Goal: Check status: Check status

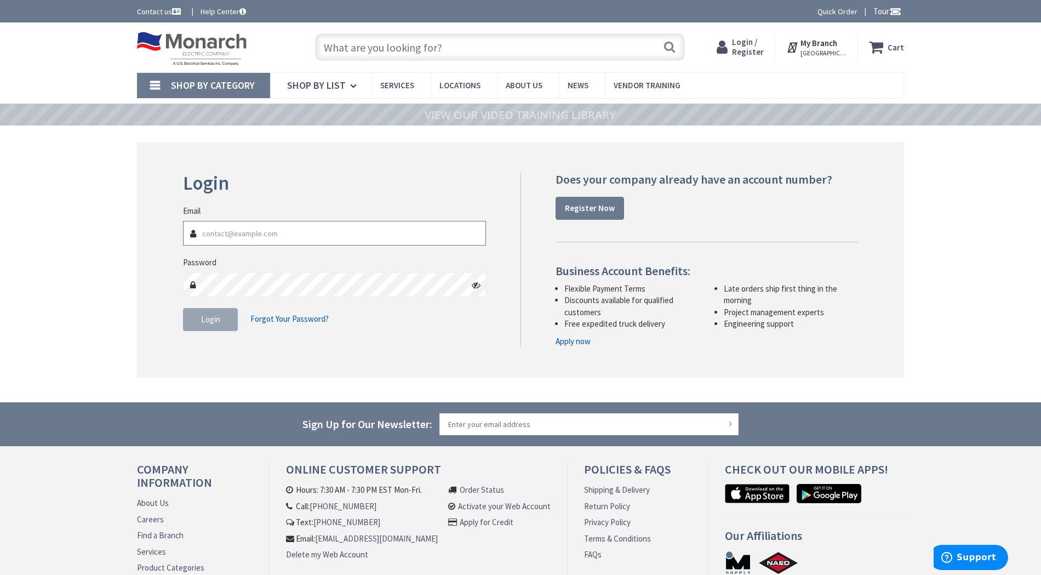
type input "[EMAIL_ADDRESS][DOMAIN_NAME]"
click at [215, 321] on span "Login" at bounding box center [210, 319] width 19 height 10
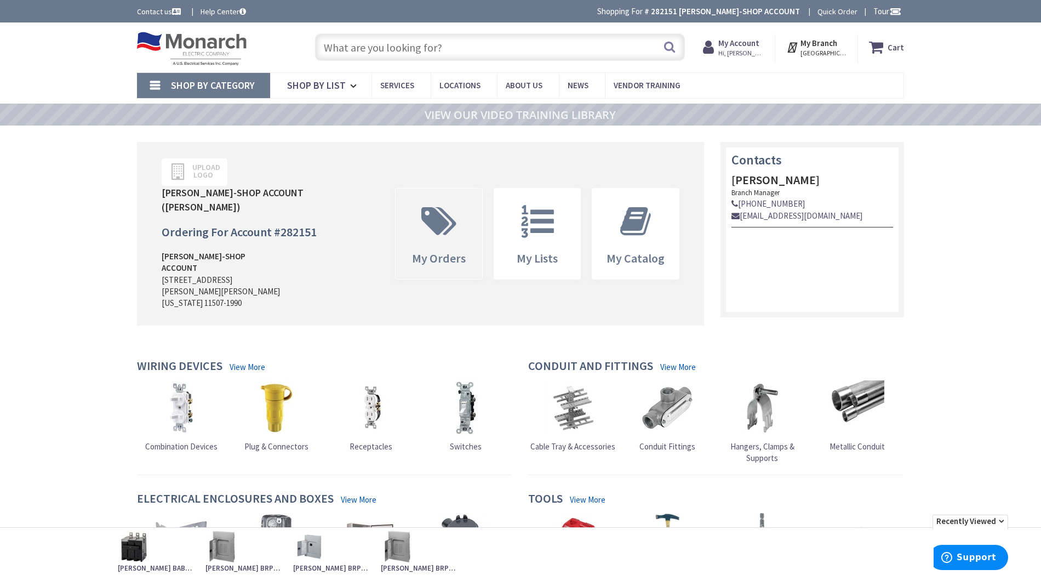
click at [429, 239] on span "My Orders" at bounding box center [439, 234] width 87 height 90
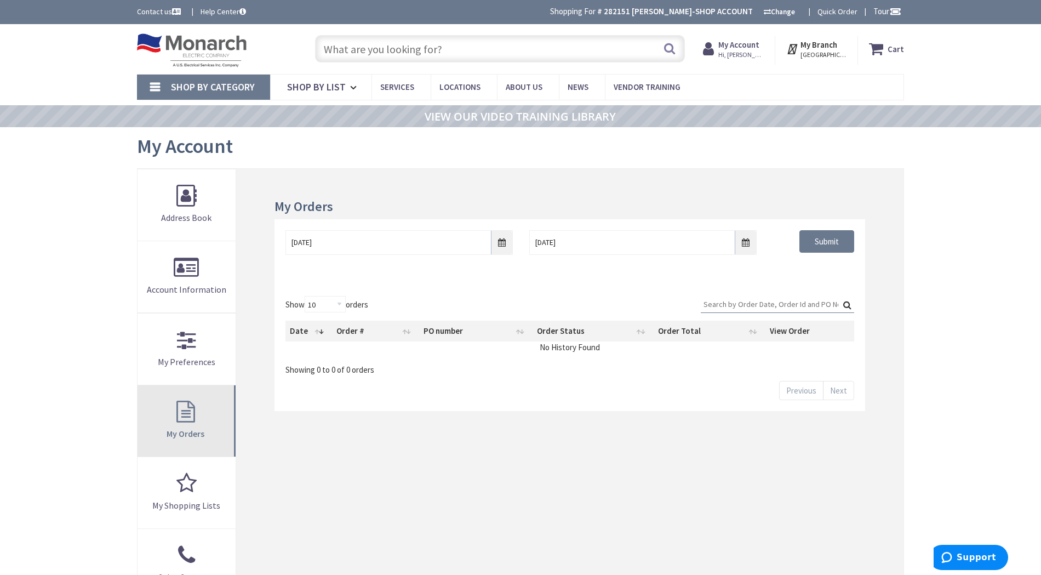
click at [187, 428] on span "My Orders" at bounding box center [186, 433] width 38 height 11
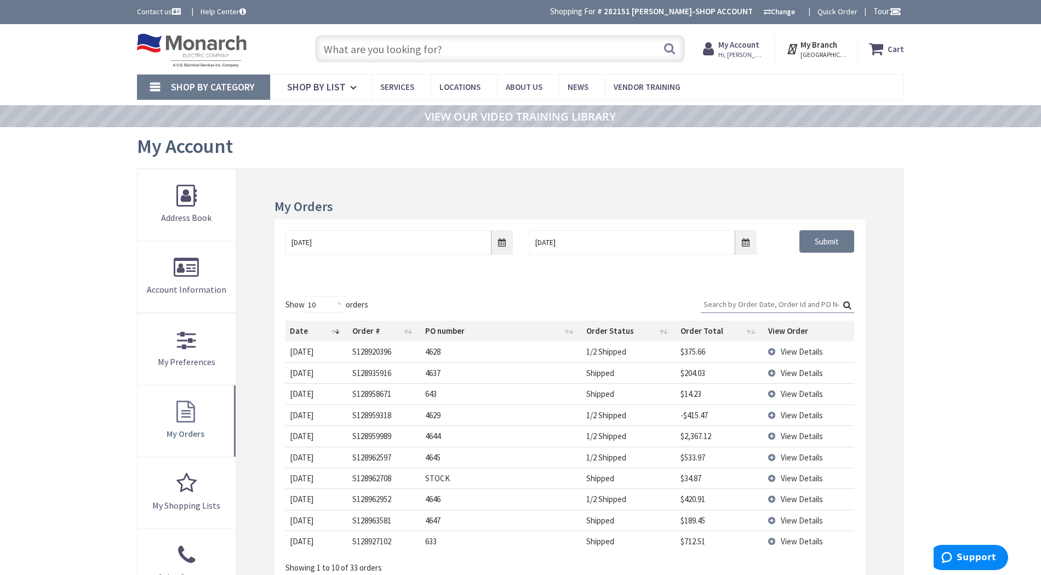
click at [800, 349] on span "View Details" at bounding box center [802, 351] width 42 height 10
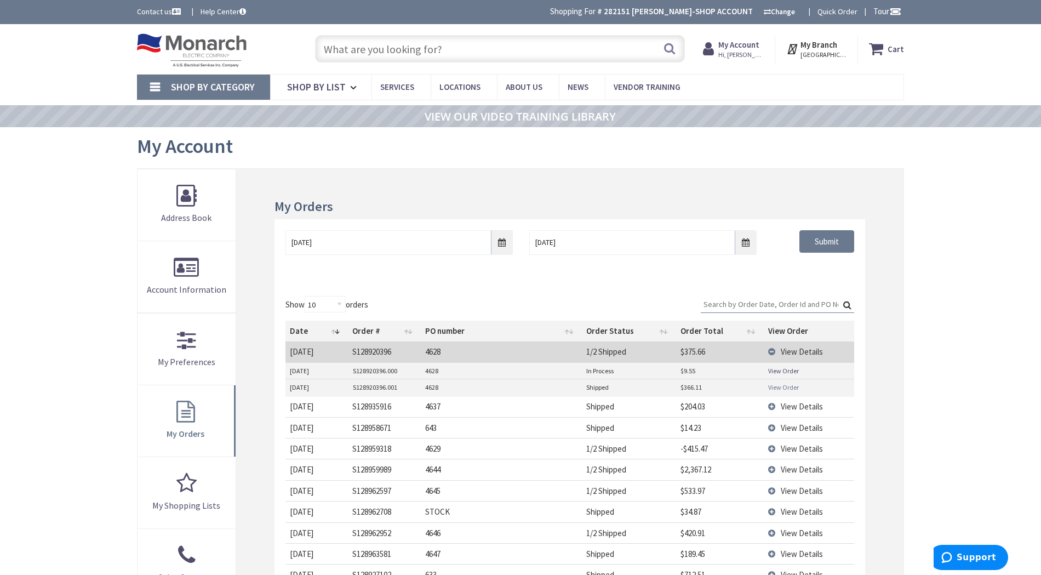
click at [780, 385] on link "View Order" at bounding box center [783, 387] width 31 height 9
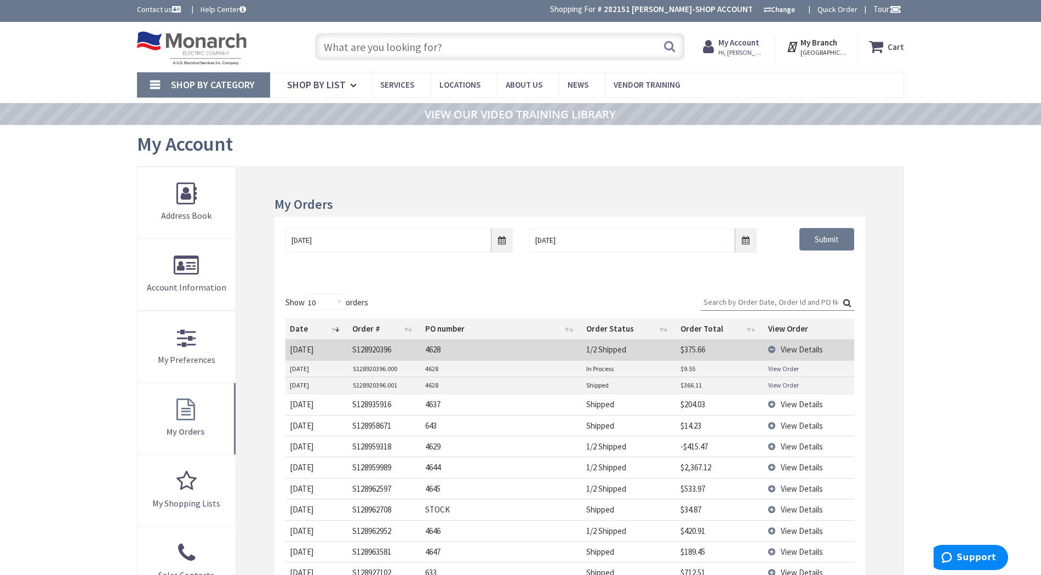
click at [374, 45] on input "text" at bounding box center [500, 46] width 370 height 27
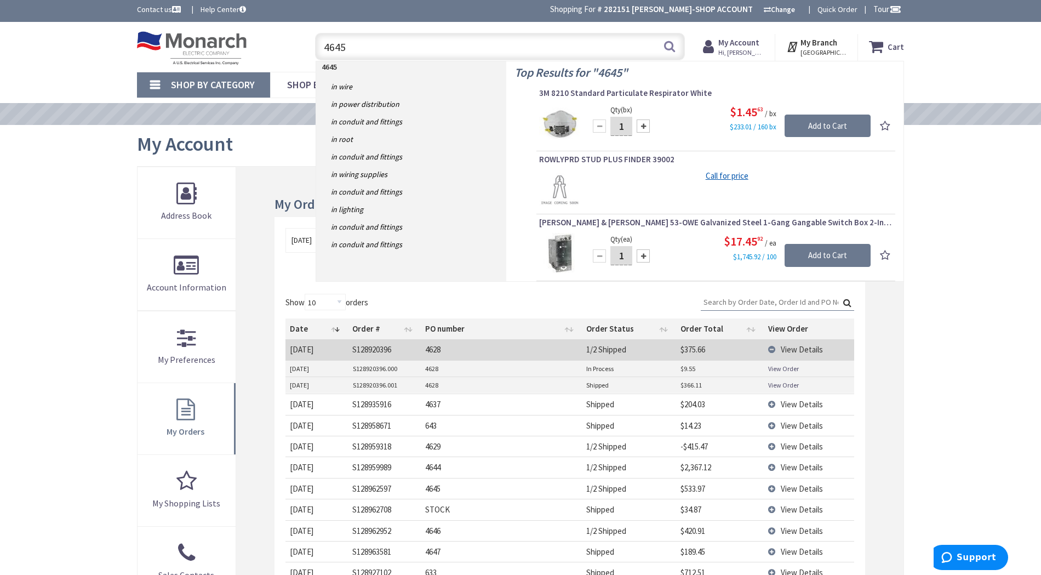
type input "4645"
click at [335, 71] on strong "4645" at bounding box center [329, 67] width 15 height 10
click at [363, 485] on td "S128962597" at bounding box center [384, 488] width 73 height 21
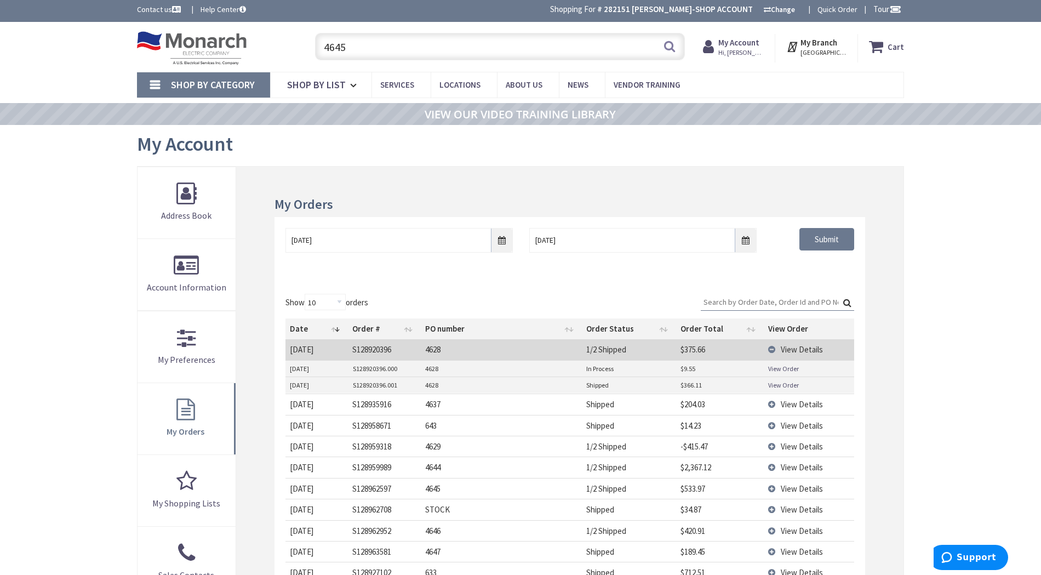
click at [773, 486] on td "View Details" at bounding box center [809, 488] width 90 height 21
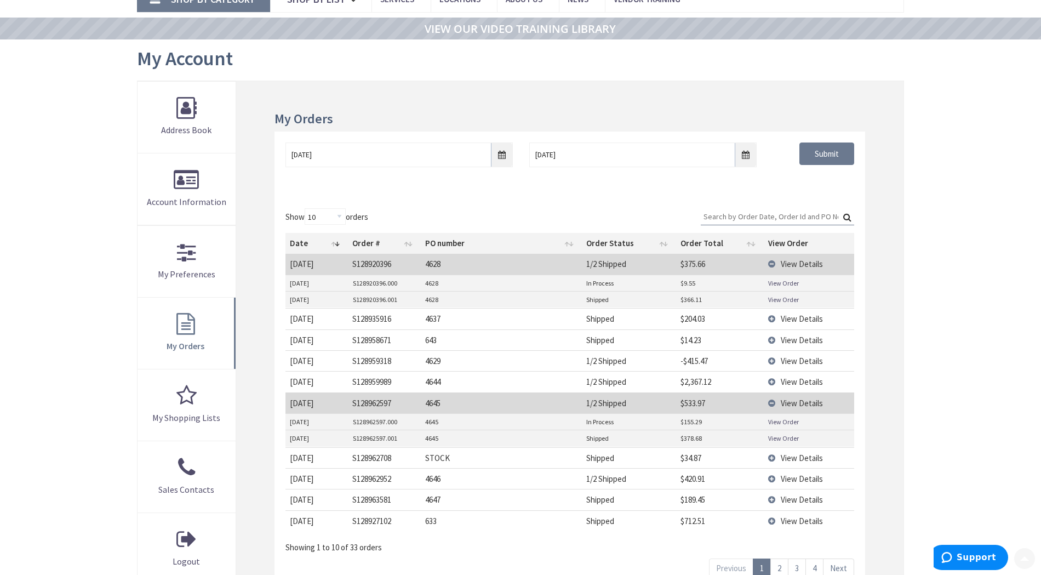
scroll to position [89, 0]
click at [781, 433] on link "View Order" at bounding box center [783, 436] width 31 height 9
click at [782, 418] on link "View Order" at bounding box center [783, 420] width 31 height 9
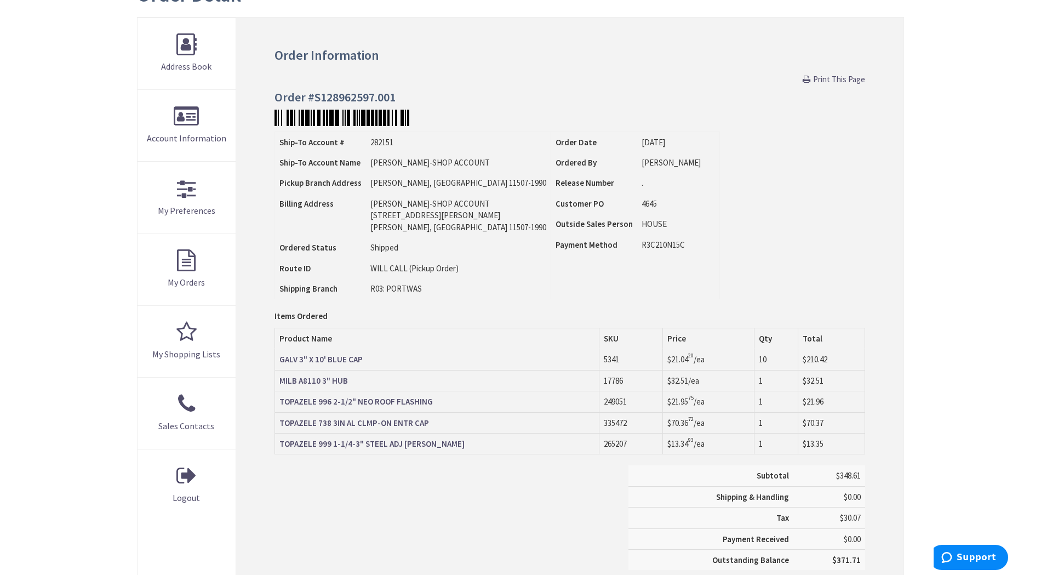
scroll to position [204, 0]
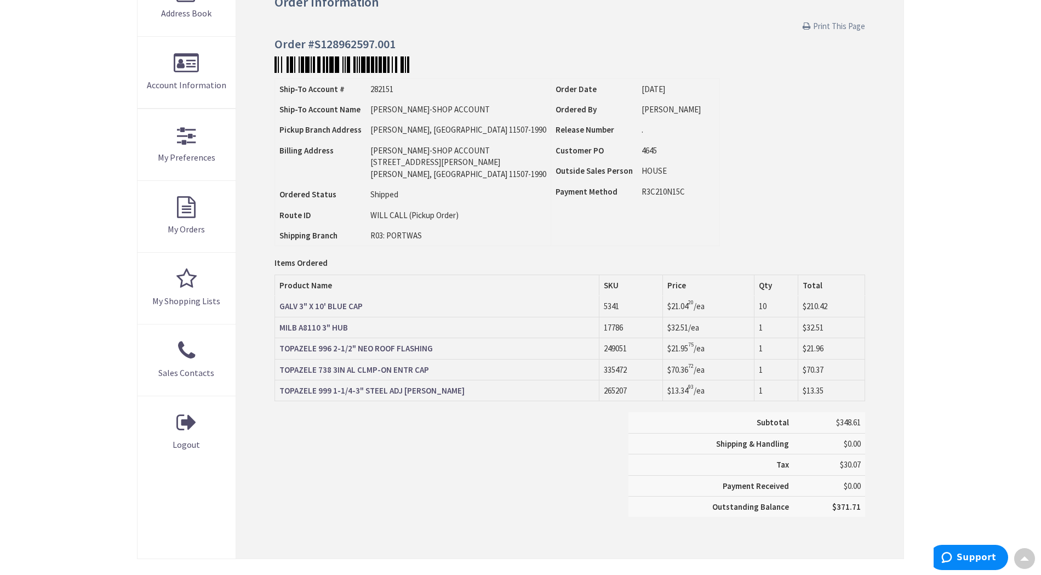
click at [835, 25] on span "Print This Page" at bounding box center [839, 26] width 52 height 10
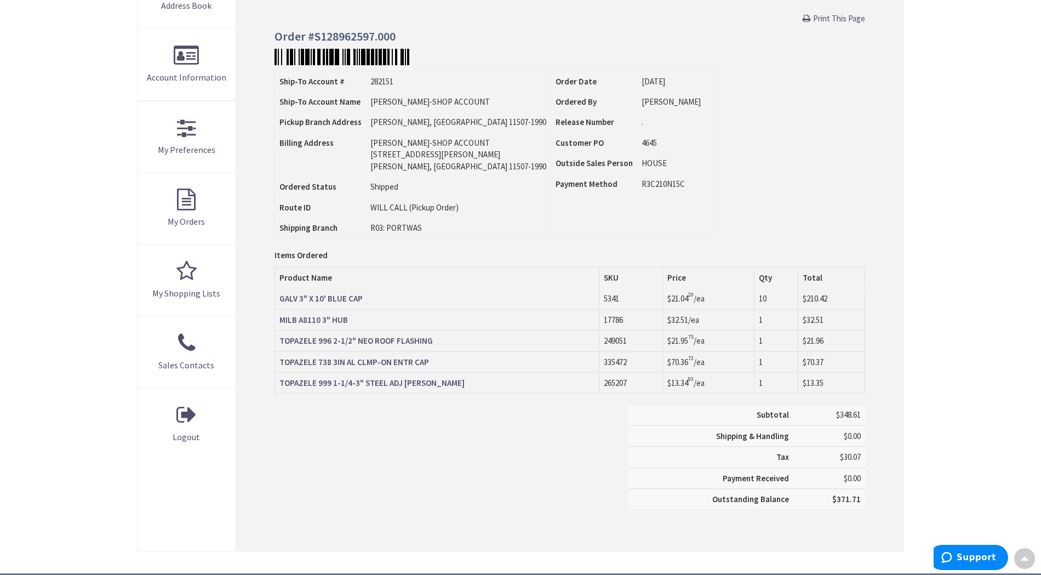
scroll to position [210, 0]
